Goal: Use online tool/utility: Use online tool/utility

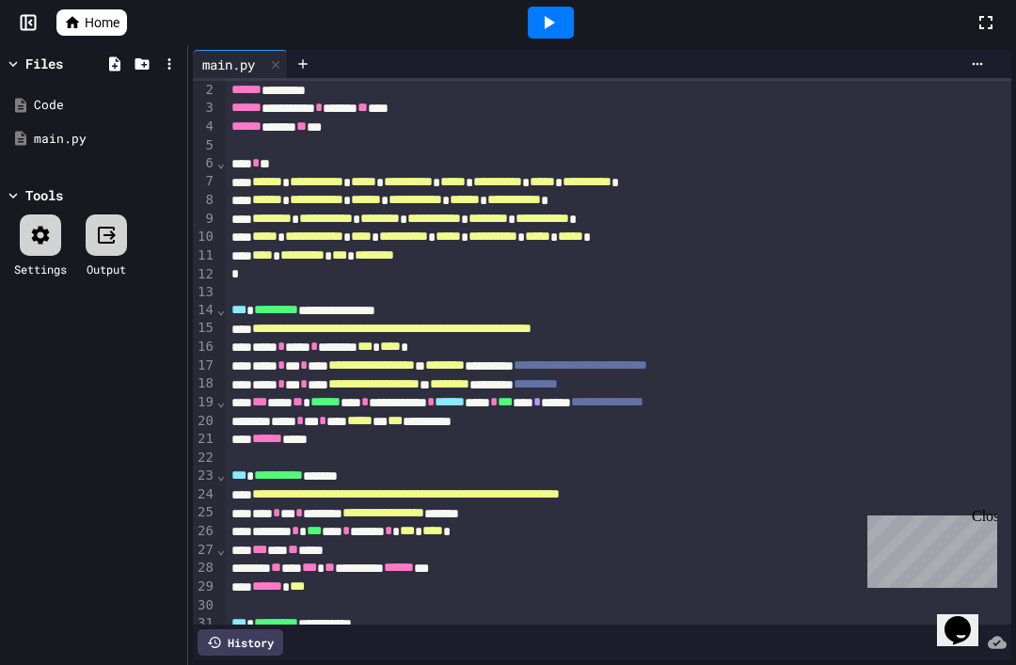
scroll to position [8, 0]
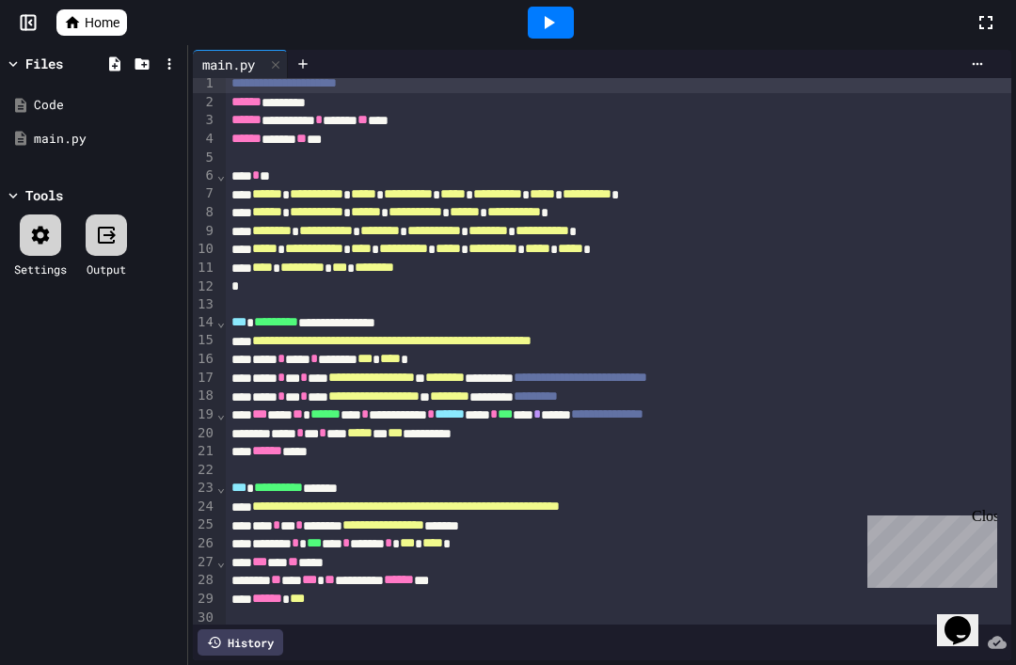
click at [558, 24] on icon at bounding box center [548, 22] width 23 height 23
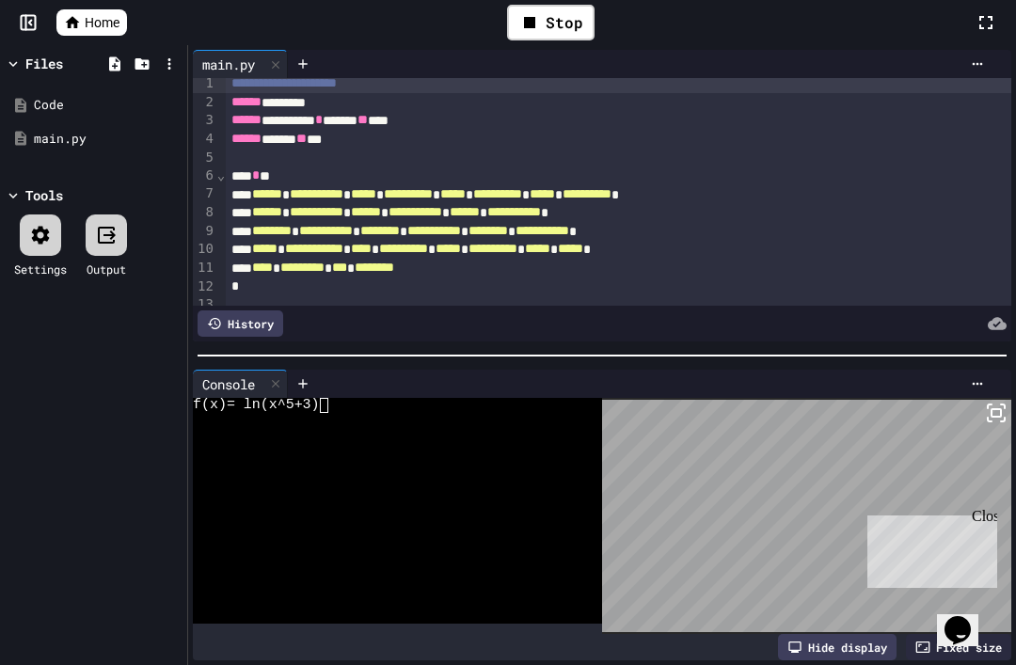
click at [321, 415] on div at bounding box center [388, 420] width 390 height 15
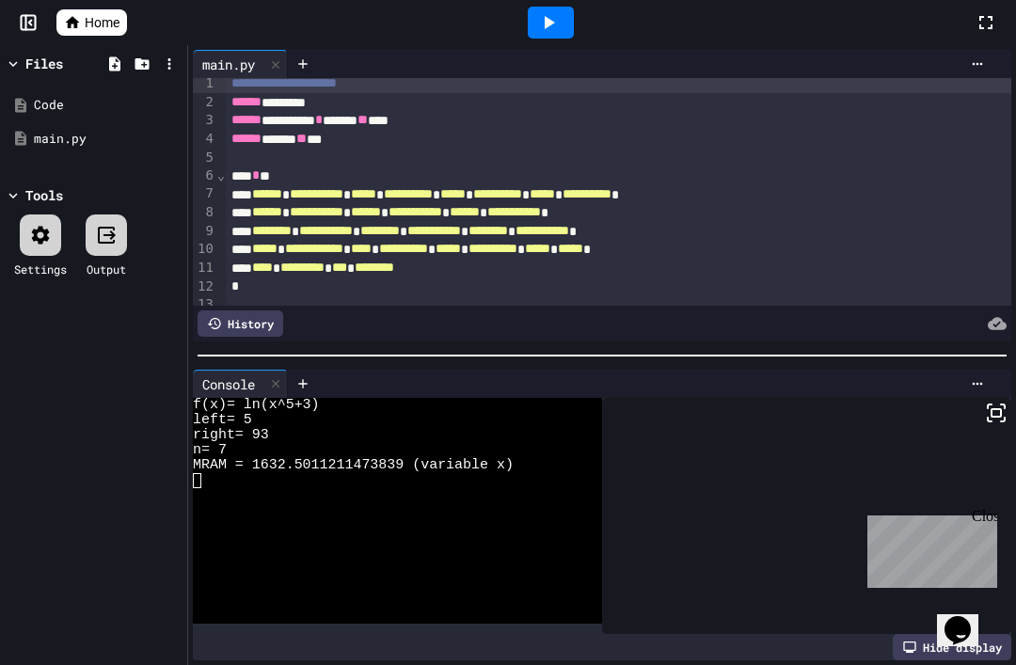
click at [983, 518] on div "Close" at bounding box center [984, 520] width 24 height 24
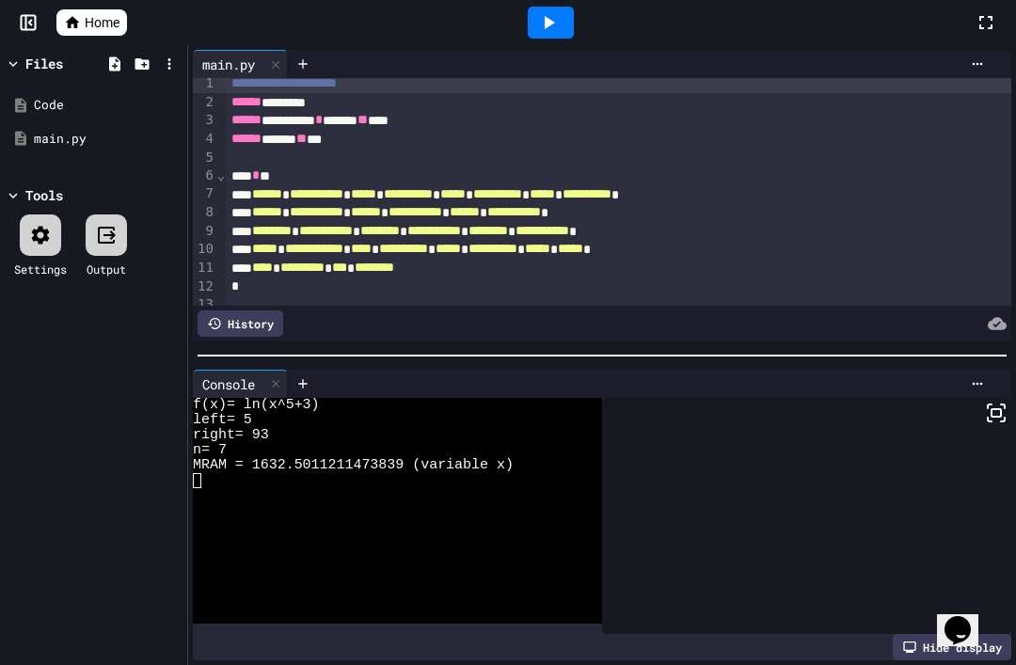
click at [566, 21] on div at bounding box center [551, 23] width 46 height 32
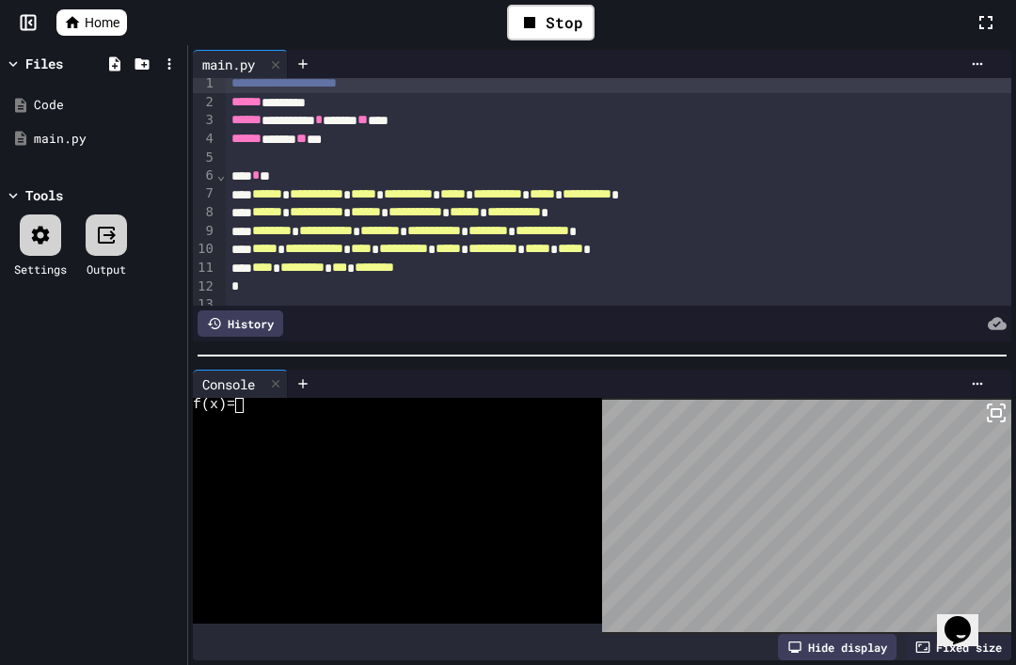
click at [251, 403] on textarea "Terminal input" at bounding box center [248, 405] width 8 height 15
click at [246, 422] on textarea "Terminal input" at bounding box center [248, 420] width 8 height 15
click at [259, 440] on textarea "Terminal input" at bounding box center [256, 435] width 8 height 15
click at [225, 455] on textarea "Terminal input" at bounding box center [222, 450] width 8 height 15
click at [523, 33] on icon at bounding box center [530, 22] width 23 height 23
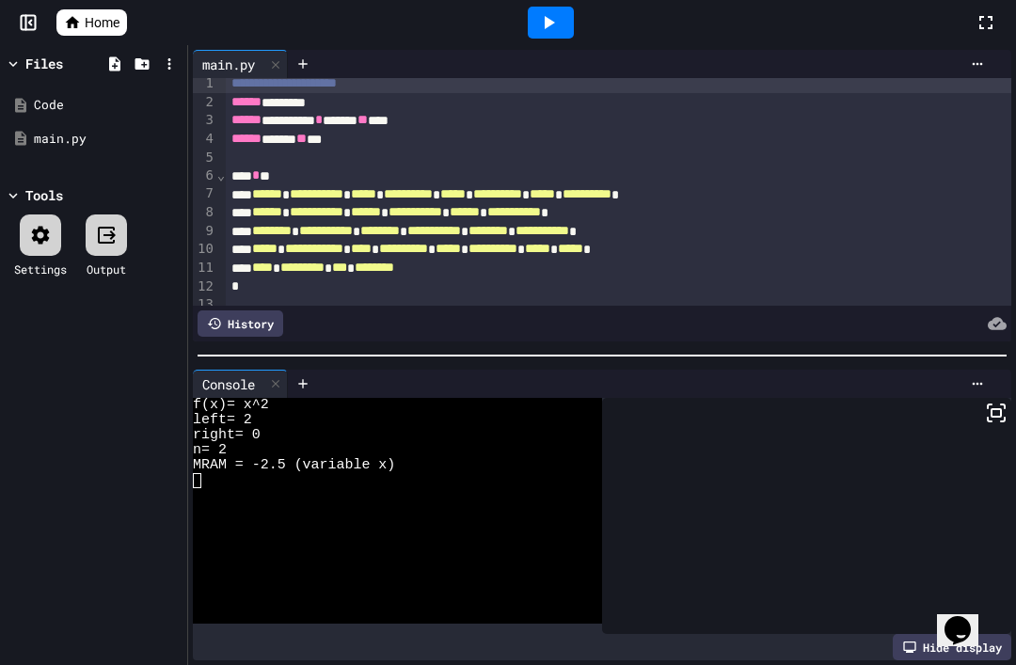
click at [528, 17] on div at bounding box center [551, 23] width 46 height 32
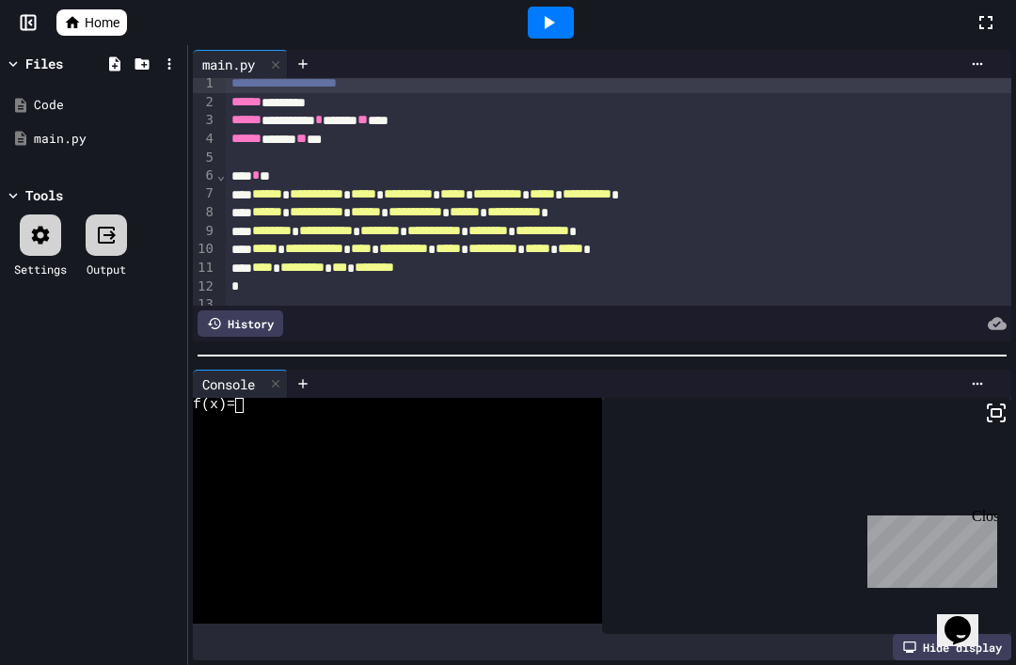
click at [248, 405] on textarea "Terminal input" at bounding box center [248, 405] width 8 height 15
click at [248, 410] on textarea "Terminal input" at bounding box center [248, 405] width 8 height 15
click at [244, 409] on textarea "Terminal input" at bounding box center [248, 405] width 8 height 15
click at [244, 411] on textarea "Terminal input" at bounding box center [248, 405] width 8 height 15
click at [246, 407] on textarea "Terminal input" at bounding box center [248, 405] width 8 height 15
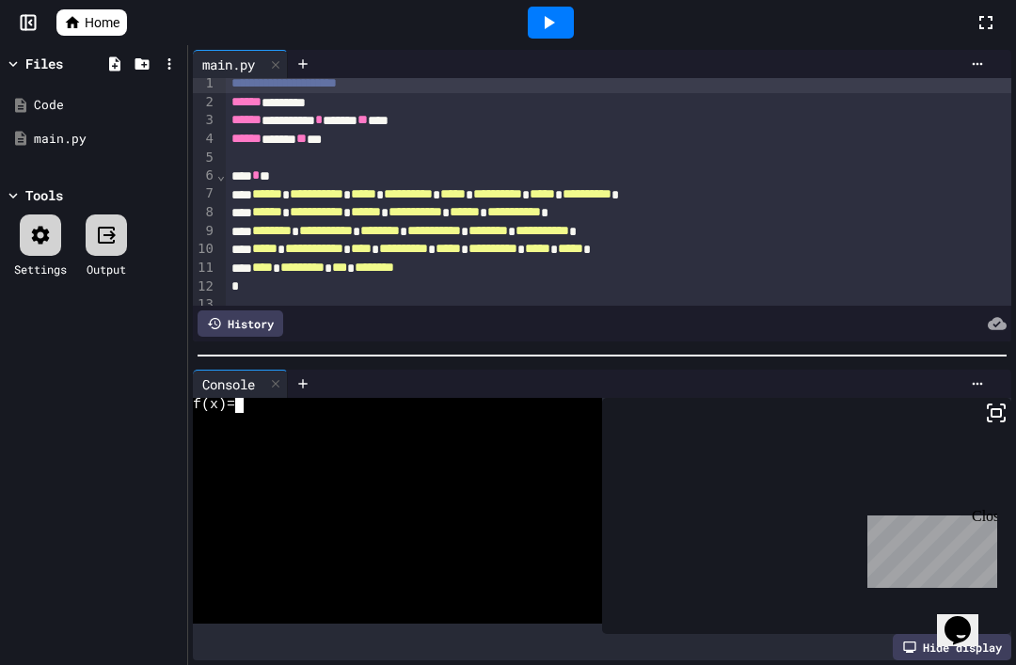
click at [235, 412] on span "f(x)=" at bounding box center [214, 405] width 42 height 15
click at [544, 33] on icon at bounding box center [548, 22] width 23 height 23
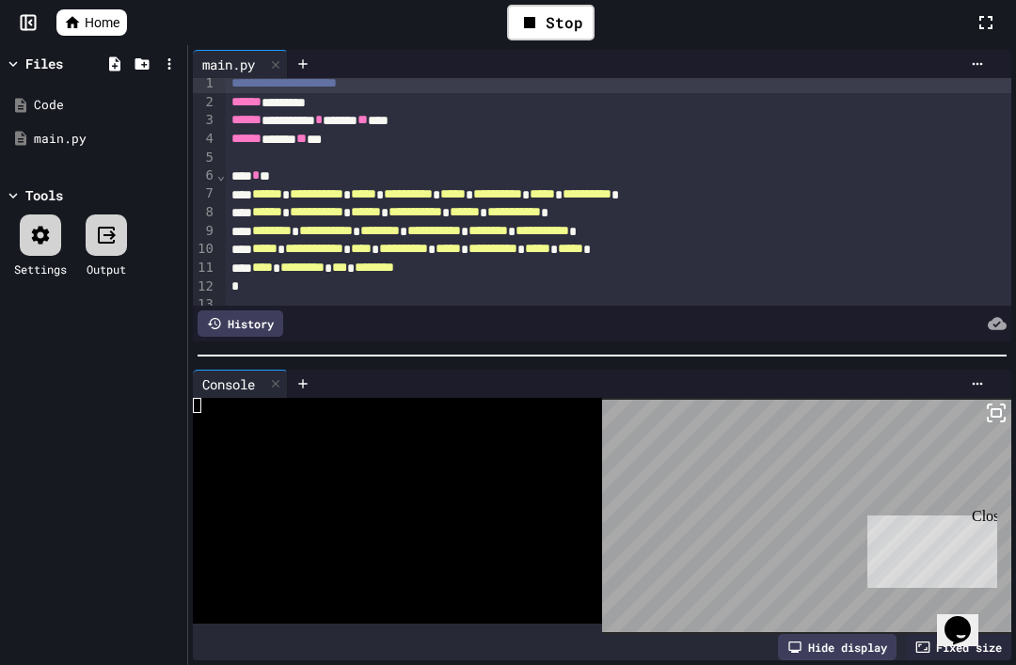
click at [992, 520] on div "Close" at bounding box center [984, 520] width 24 height 24
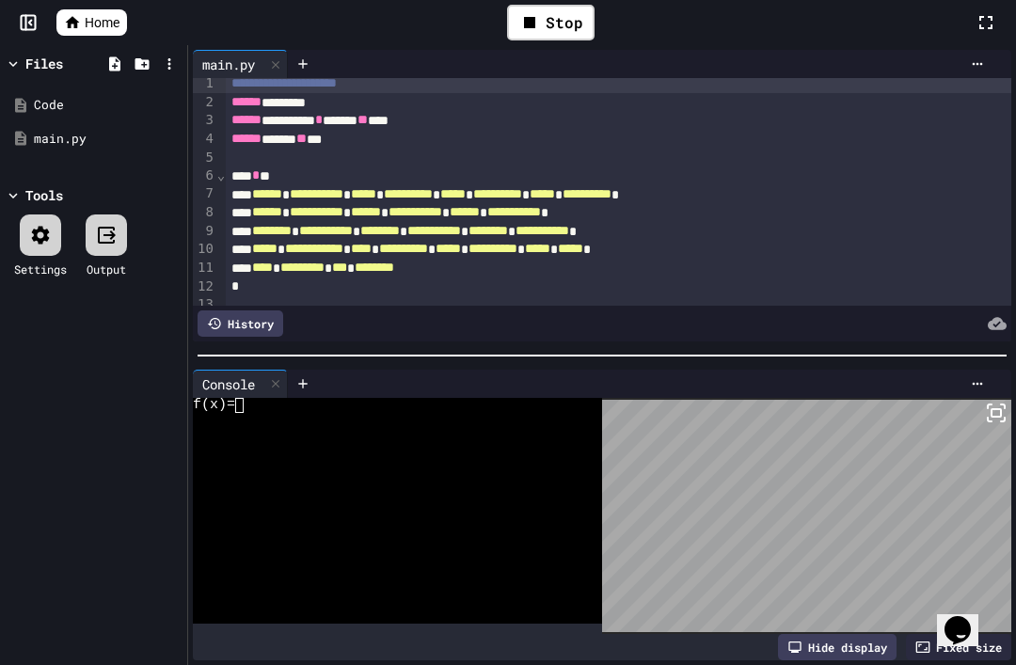
click at [251, 412] on textarea "Terminal input" at bounding box center [248, 405] width 8 height 15
click at [302, 410] on textarea "Terminal input" at bounding box center [299, 405] width 8 height 15
click at [368, 408] on textarea "Terminal input" at bounding box center [366, 405] width 8 height 15
click at [244, 423] on textarea "Terminal input" at bounding box center [248, 420] width 8 height 15
click at [254, 439] on textarea "Terminal input" at bounding box center [256, 435] width 8 height 15
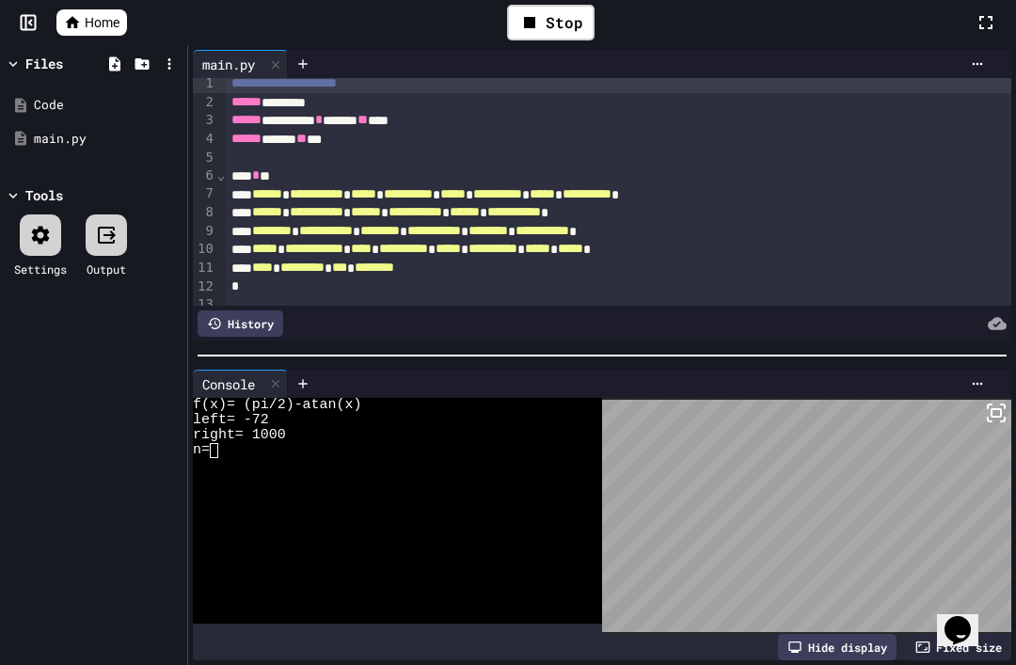
click at [222, 455] on textarea "Terminal input" at bounding box center [222, 450] width 8 height 15
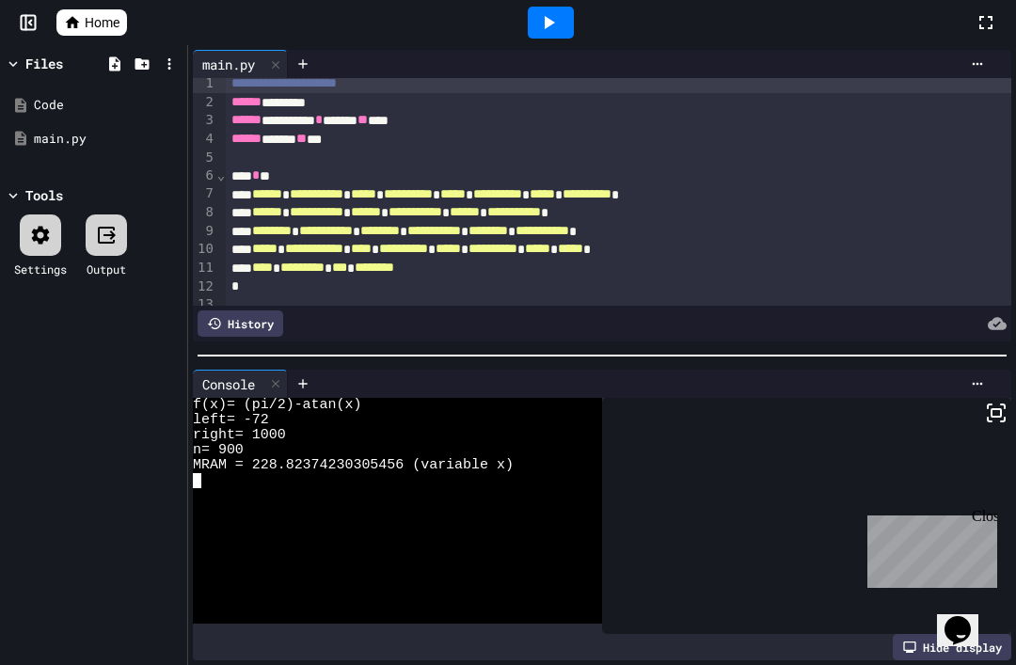
click at [380, 470] on span "MRAM = 228.82374230305456 (variable x)" at bounding box center [353, 465] width 321 height 15
click at [278, 376] on div at bounding box center [275, 384] width 23 height 27
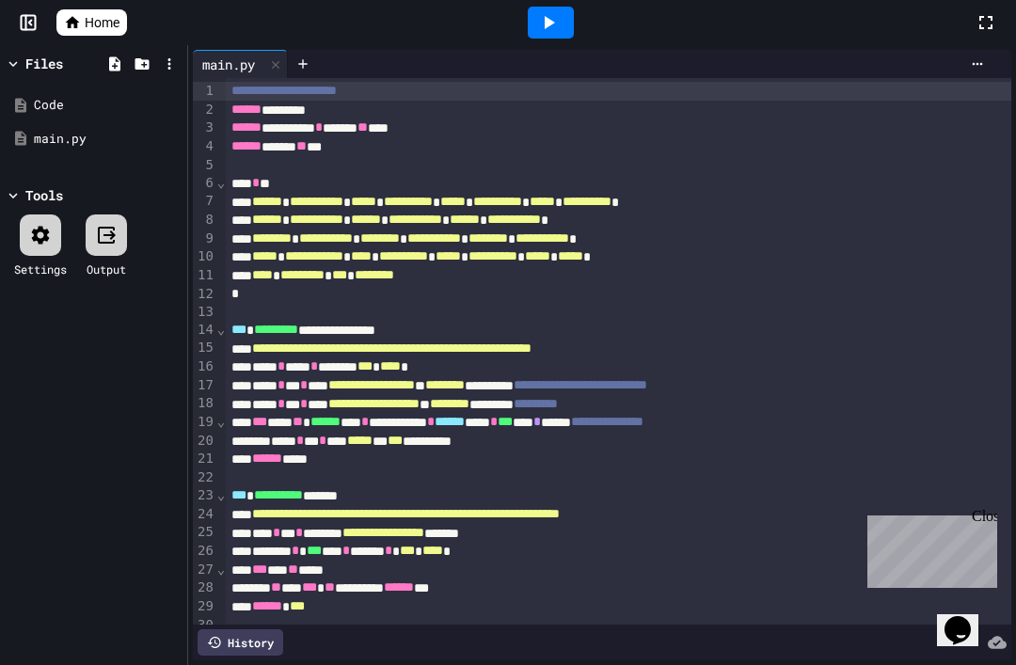
scroll to position [0, 0]
click at [993, 514] on div "Close" at bounding box center [984, 520] width 24 height 24
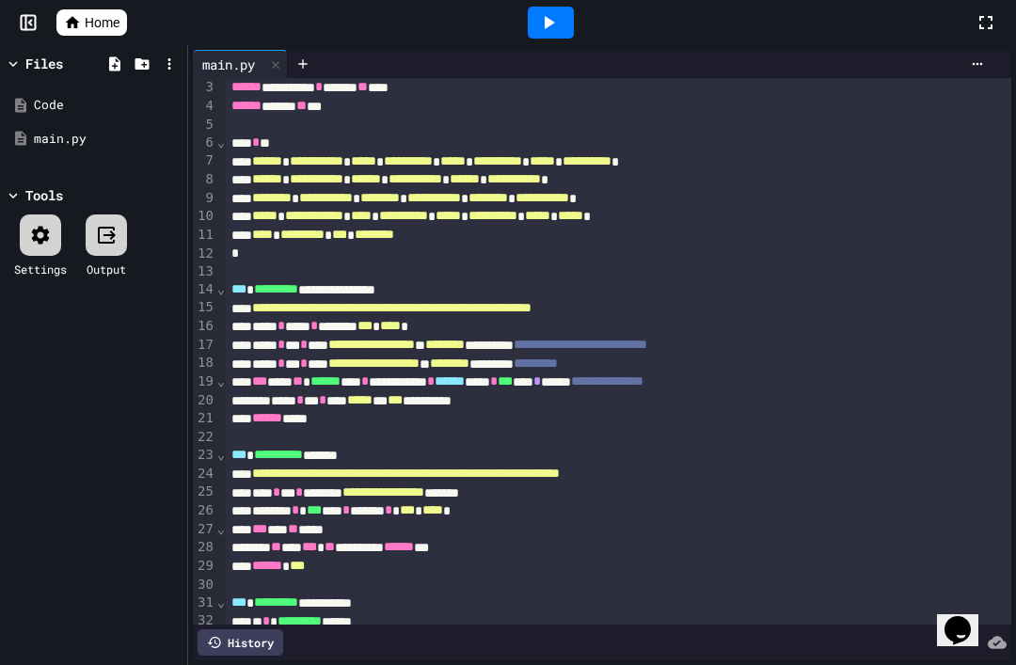
scroll to position [45, 0]
